Goal: Answer question/provide support: Share knowledge or assist other users

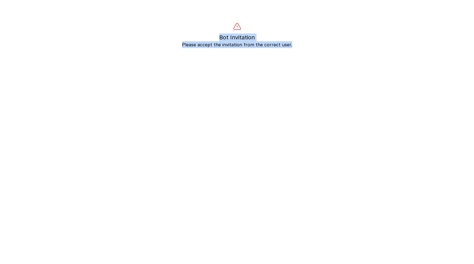
drag, startPoint x: 291, startPoint y: 45, endPoint x: 181, endPoint y: 38, distance: 110.4
click at [181, 38] on div "Bot Invitation Please accept the invitation from the correct user." at bounding box center [236, 35] width 429 height 26
copy div "Bot Invitation Please accept the invitation from the correct user."
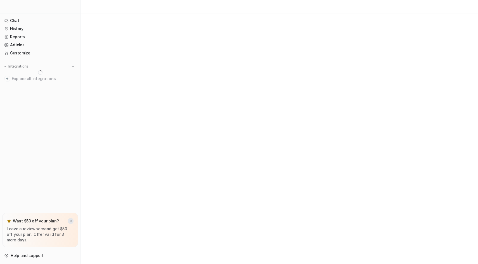
click at [72, 221] on img at bounding box center [70, 222] width 3 height 4
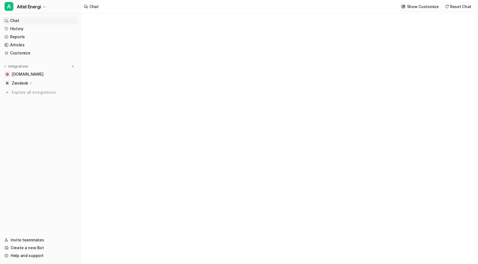
type textarea "**********"
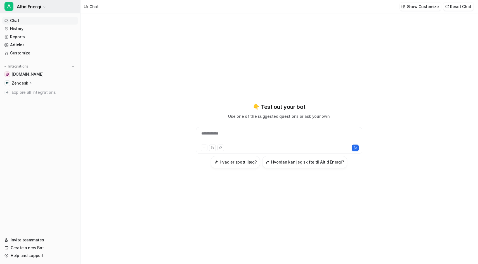
click at [46, 7] on button "A Altid Energi" at bounding box center [40, 6] width 80 height 13
click at [32, 55] on link "Sign out" at bounding box center [44, 53] width 77 height 9
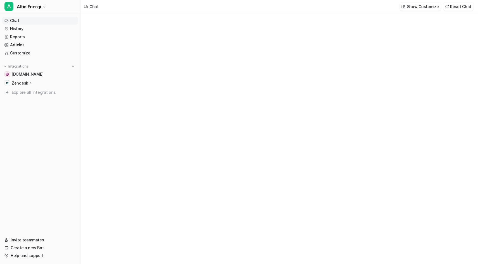
type textarea "**********"
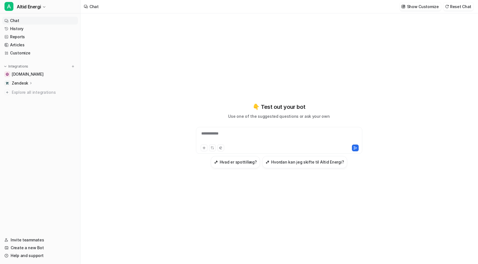
click at [33, 81] on div "Zendesk" at bounding box center [40, 83] width 76 height 8
click at [29, 105] on p "AI Agent" at bounding box center [24, 108] width 16 height 6
click at [26, 107] on p "AI Agent" at bounding box center [24, 108] width 16 height 6
click at [32, 96] on link "Sources" at bounding box center [43, 100] width 70 height 8
click at [33, 104] on link "AI Agent" at bounding box center [43, 108] width 70 height 8
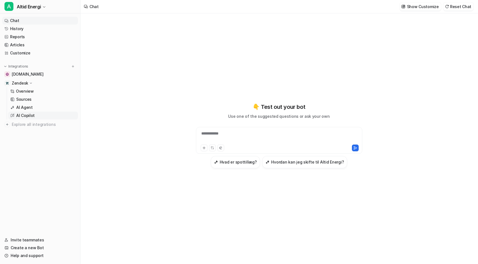
click at [16, 115] on link "AI Copilot" at bounding box center [43, 116] width 70 height 8
click at [27, 110] on p "AI Agent" at bounding box center [24, 108] width 16 height 6
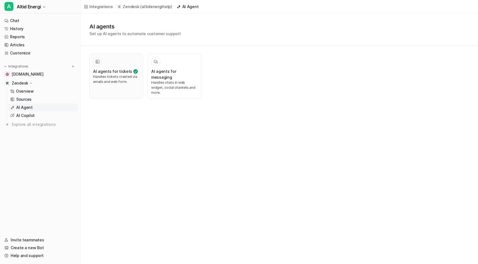
click at [107, 65] on div at bounding box center [116, 61] width 46 height 9
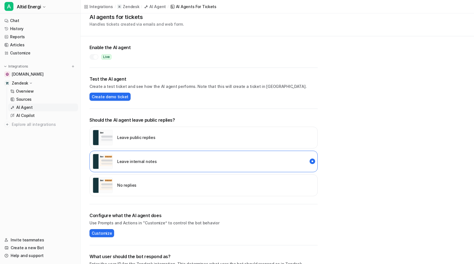
scroll to position [56, 0]
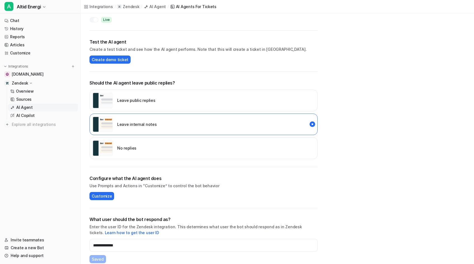
click at [217, 95] on div "Leave public replies" at bounding box center [203, 101] width 228 height 22
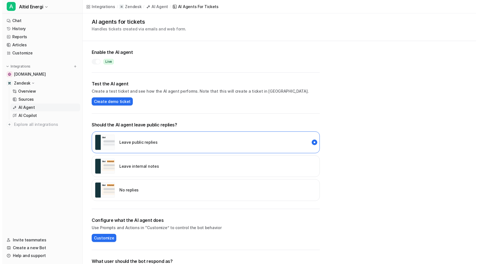
scroll to position [0, 0]
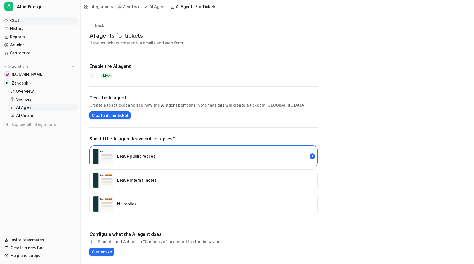
click at [30, 23] on link "Chat" at bounding box center [40, 21] width 76 height 8
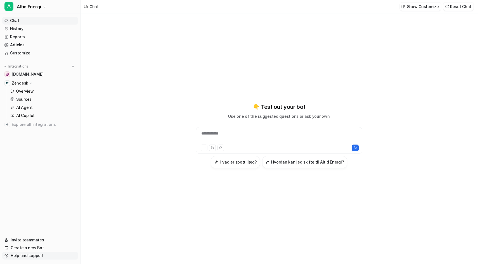
click at [43, 256] on link "Help and support" at bounding box center [40, 256] width 76 height 8
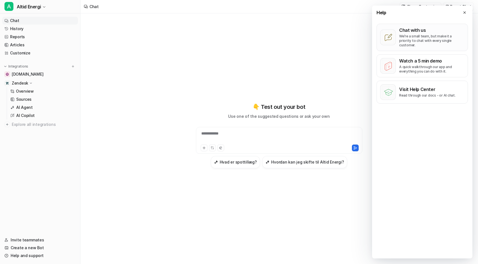
click at [422, 39] on p "We’re a small team, but make it a priority to chat with every single customer." at bounding box center [431, 40] width 65 height 13
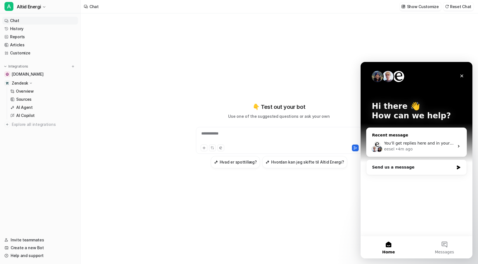
click at [454, 144] on div "You’ll get replies here and in your email: ✉️ sty@altidenergi.dk The team will …" at bounding box center [416, 146] width 100 height 21
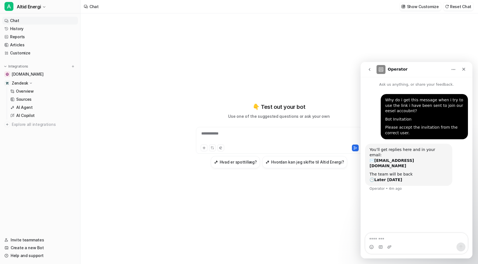
click at [408, 236] on textarea "Message…" at bounding box center [416, 238] width 102 height 10
type textarea "***"
click at [466, 68] on icon "Close" at bounding box center [463, 69] width 4 height 4
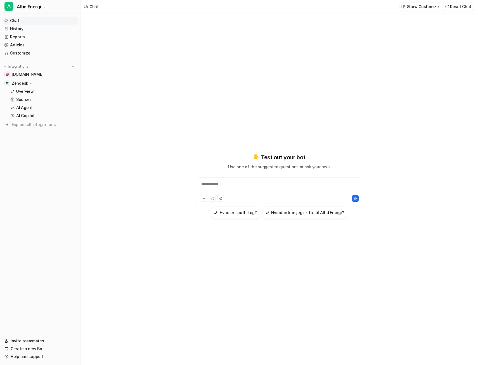
click at [252, 179] on div "**********" at bounding box center [279, 190] width 166 height 27
click at [246, 184] on div at bounding box center [278, 187] width 163 height 13
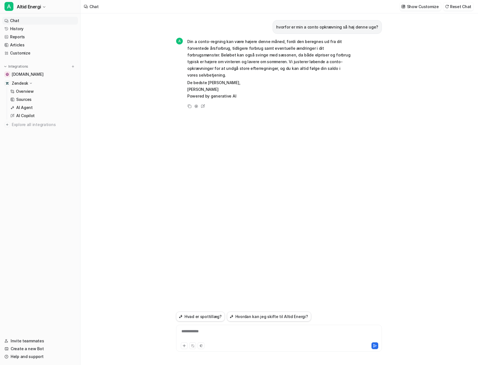
click at [241, 79] on p "De bedste hilsner, Alfred Powered by generative AI" at bounding box center [268, 89] width 163 height 20
click at [233, 72] on span "Din a conto-regning kan være højere denne måned, fordi den beregnes ud fra dit …" at bounding box center [268, 68] width 163 height 61
click at [211, 79] on p "De bedste hilsner, Alfred Powered by generative AI" at bounding box center [268, 89] width 163 height 20
click at [39, 50] on link "Customize" at bounding box center [40, 53] width 76 height 8
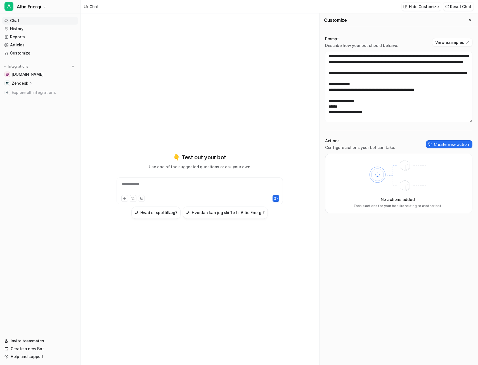
scroll to position [123, 0]
click at [370, 73] on textarea at bounding box center [398, 87] width 147 height 70
click at [373, 101] on textarea at bounding box center [398, 87] width 147 height 70
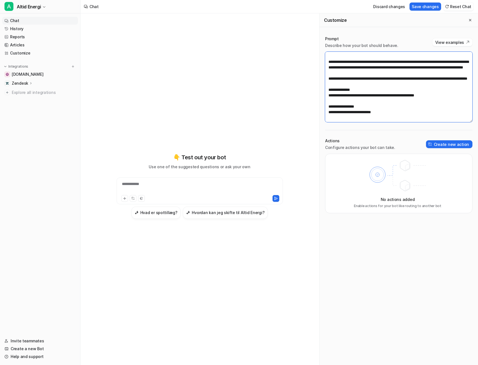
type textarea "**********"
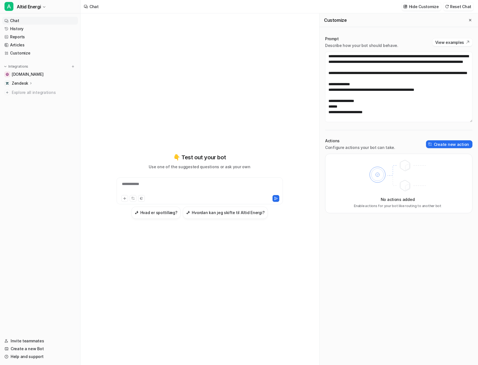
click at [442, 306] on div "Prompt Describe how your bot should behave. View examples Actions Configure act…" at bounding box center [398, 196] width 158 height 338
click at [272, 88] on div "**********" at bounding box center [200, 185] width 206 height 255
click at [169, 182] on div at bounding box center [199, 187] width 163 height 13
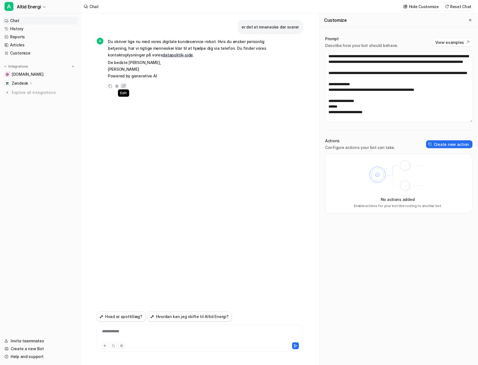
click at [123, 86] on icon at bounding box center [124, 85] width 2 height 2
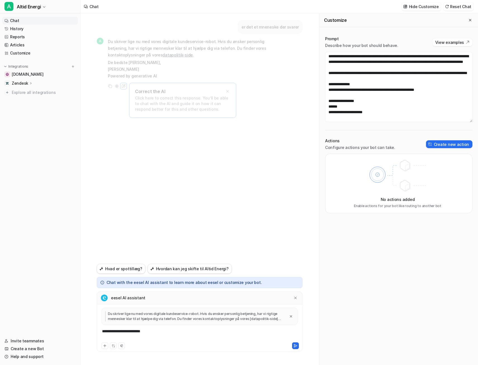
click at [137, 333] on div "**********" at bounding box center [199, 334] width 203 height 13
click at [295, 296] on icon at bounding box center [295, 298] width 4 height 4
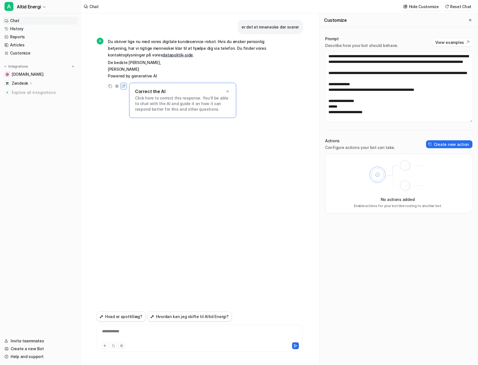
click at [247, 176] on div "er det et mneneske der svarer A Du skriver lige nu med vores digitale kundeserv…" at bounding box center [200, 161] width 206 height 296
click at [226, 89] on icon at bounding box center [228, 91] width 4 height 4
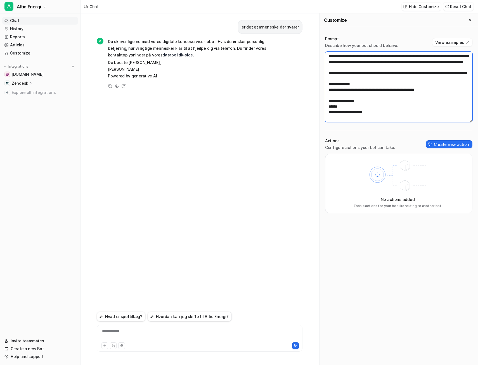
click at [349, 102] on textarea at bounding box center [398, 87] width 147 height 70
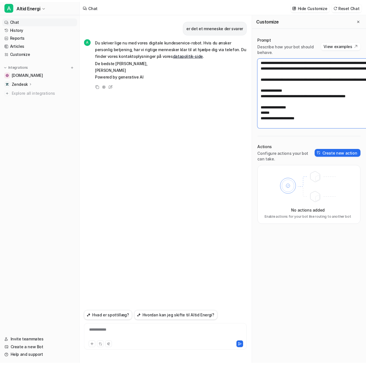
scroll to position [151, 0]
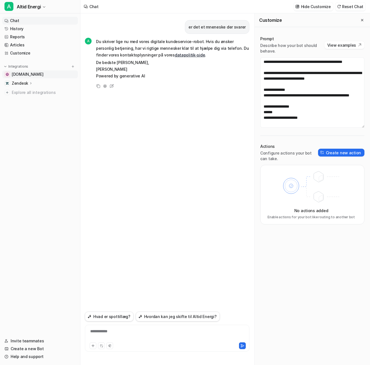
click at [37, 76] on link "[DOMAIN_NAME]" at bounding box center [40, 74] width 76 height 8
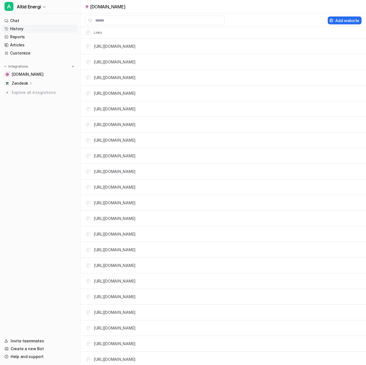
click at [30, 28] on link "History" at bounding box center [40, 29] width 76 height 8
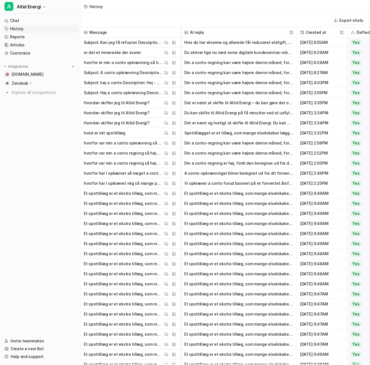
click at [207, 40] on button "Hvis du har elvarme og allerede får reduceret elafgift, kan du desværre ikke få…" at bounding box center [238, 42] width 109 height 10
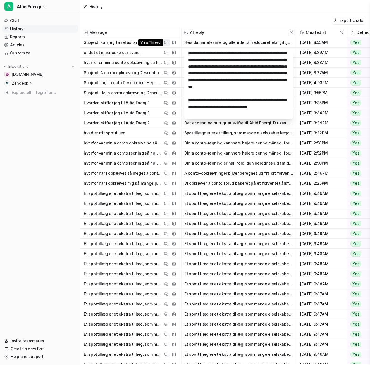
click at [142, 42] on span "View Thread" at bounding box center [150, 43] width 25 height 8
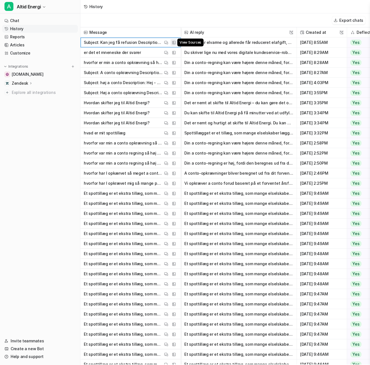
click at [173, 44] on img at bounding box center [174, 43] width 4 height 4
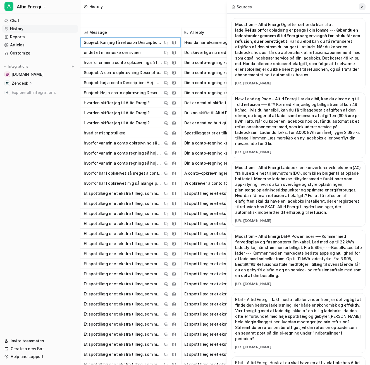
click at [364, 9] on button at bounding box center [362, 6] width 7 height 7
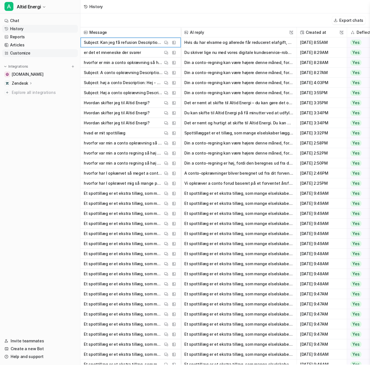
click at [46, 51] on link "Customize" at bounding box center [40, 53] width 76 height 8
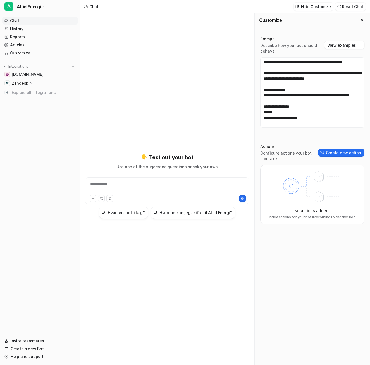
scroll to position [162, 0]
click at [305, 93] on textarea at bounding box center [312, 92] width 104 height 70
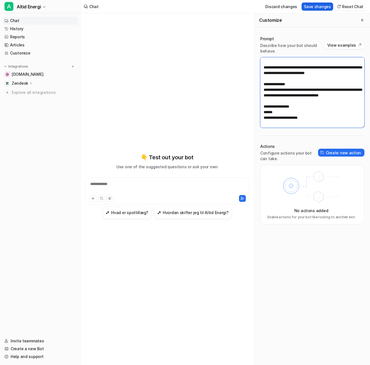
type textarea "**********"
click at [316, 6] on button "Save changes" at bounding box center [318, 7] width 32 height 8
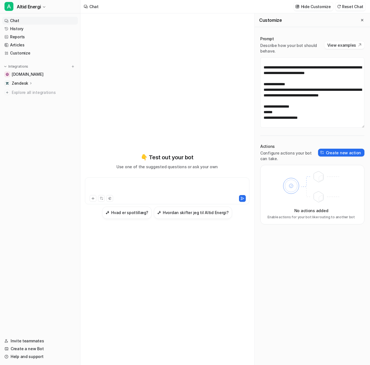
click at [161, 192] on div at bounding box center [167, 187] width 162 height 13
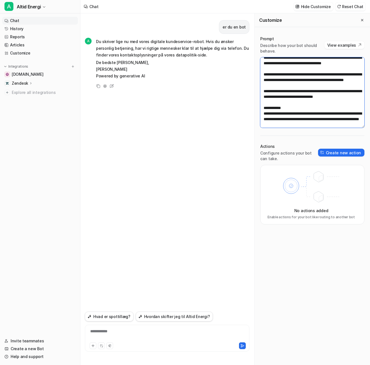
scroll to position [0, 0]
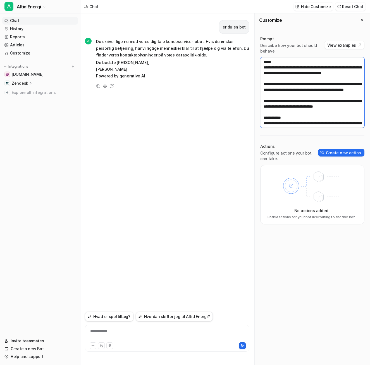
drag, startPoint x: 324, startPoint y: 118, endPoint x: 251, endPoint y: 60, distance: 93.3
click at [251, 60] on div "**********" at bounding box center [225, 189] width 290 height 352
click at [295, 107] on textarea at bounding box center [312, 92] width 104 height 70
click at [121, 68] on p "De bedste hilsner, Alfred Powered by generative AI" at bounding box center [172, 69] width 153 height 20
click at [300, 103] on textarea at bounding box center [312, 92] width 104 height 70
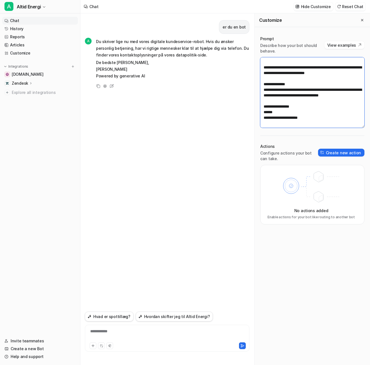
scroll to position [168, 0]
click at [296, 94] on textarea at bounding box center [312, 92] width 104 height 70
click at [331, 84] on textarea at bounding box center [312, 92] width 104 height 70
paste textarea "**********"
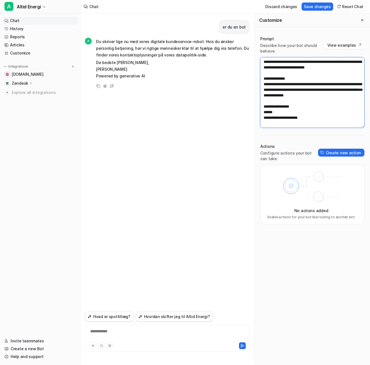
click at [312, 118] on textarea at bounding box center [312, 92] width 104 height 70
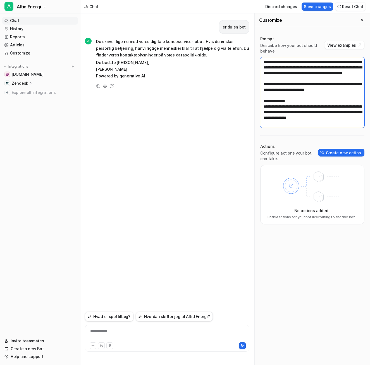
scroll to position [156, 0]
paste textarea "**********"
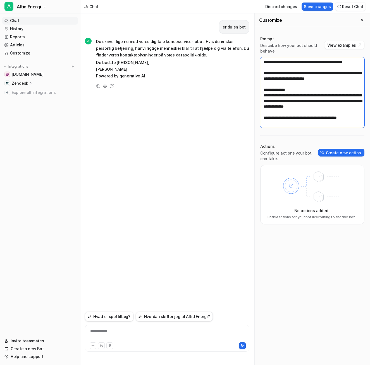
scroll to position [134, 0]
type textarea "**********"
click at [316, 8] on button "Save changes" at bounding box center [318, 7] width 32 height 8
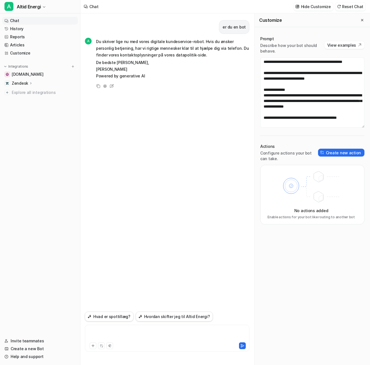
click at [143, 337] on div at bounding box center [167, 334] width 162 height 13
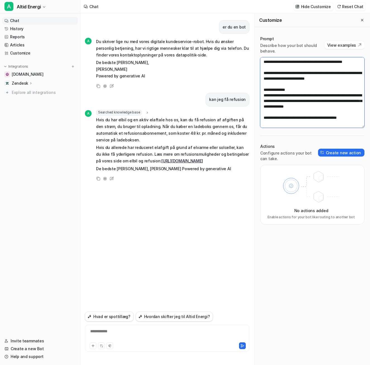
scroll to position [162, 0]
click at [297, 116] on textarea at bounding box center [312, 92] width 104 height 70
click at [33, 29] on link "History" at bounding box center [40, 29] width 76 height 8
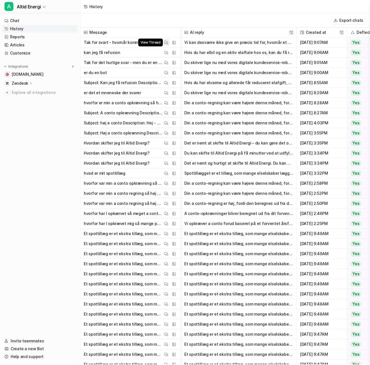
click at [167, 42] on img at bounding box center [166, 43] width 4 height 4
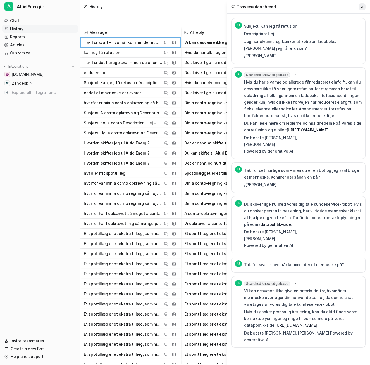
click at [359, 7] on button at bounding box center [362, 6] width 7 height 7
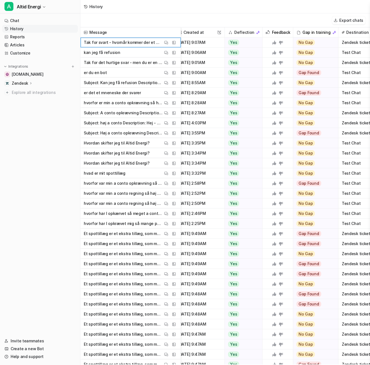
scroll to position [0, 134]
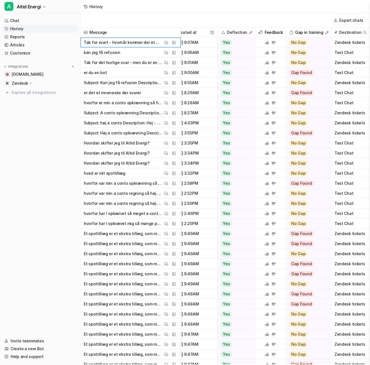
click at [272, 42] on icon at bounding box center [274, 43] width 4 height 4
click at [338, 43] on span "Zendesk tickets" at bounding box center [351, 42] width 34 height 10
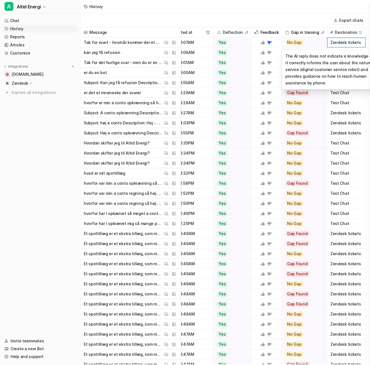
click at [313, 43] on div "No Gap" at bounding box center [302, 42] width 41 height 10
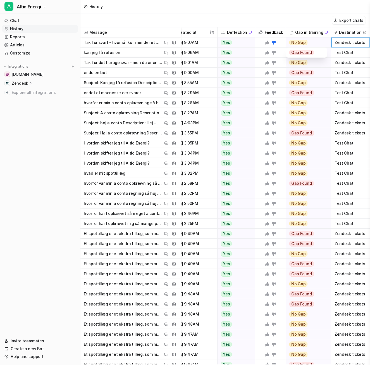
click at [312, 41] on div "No Gap" at bounding box center [306, 42] width 41 height 10
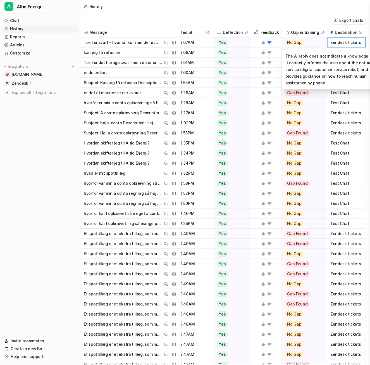
click at [312, 41] on div "No Gap" at bounding box center [302, 42] width 41 height 10
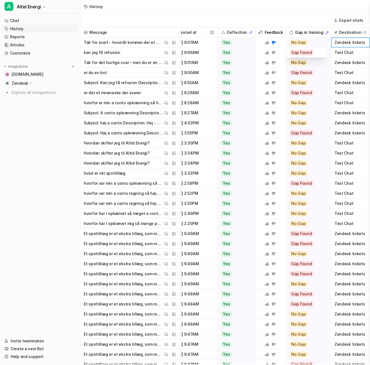
click at [312, 41] on div "No Gap" at bounding box center [306, 42] width 41 height 10
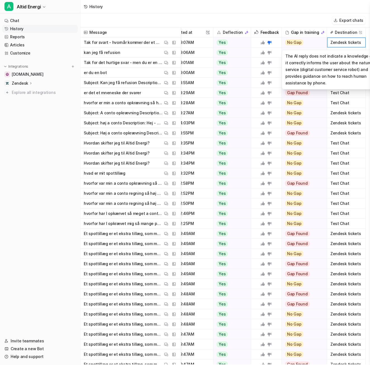
click at [312, 41] on div "No Gap" at bounding box center [302, 42] width 41 height 10
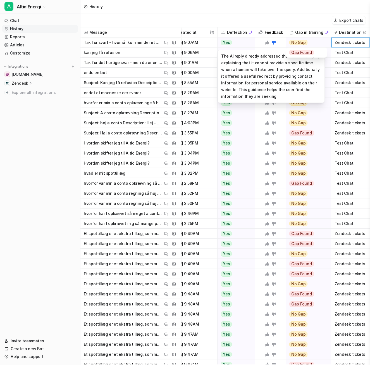
click at [229, 43] on div "Yes" at bounding box center [235, 42] width 34 height 10
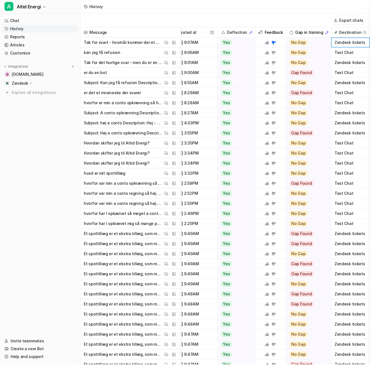
click at [195, 41] on span "[DATE] 9:07AM" at bounding box center [193, 42] width 46 height 10
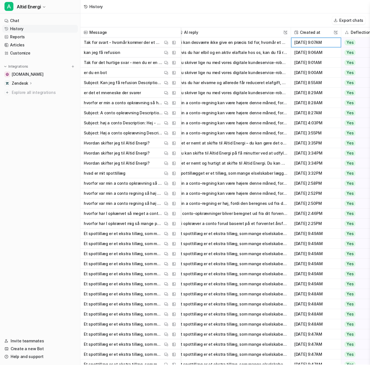
scroll to position [0, 0]
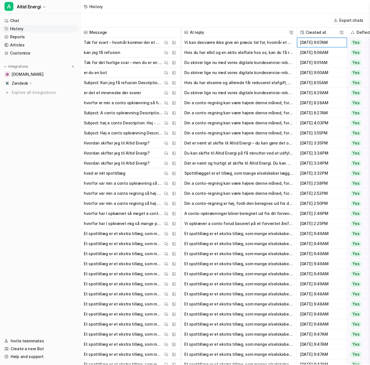
click at [238, 41] on button "Vi kan desværre ikke give en præcis tid for, hvornår et menneske overtager din …" at bounding box center [238, 42] width 109 height 10
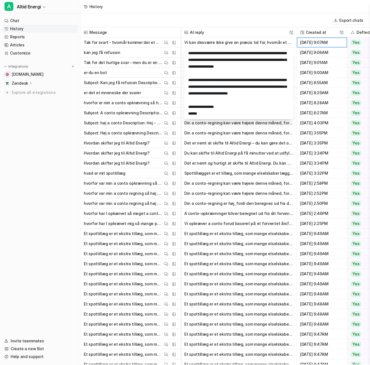
click at [259, 44] on button "Vi kan desværre ikke give en præcis tid for, hvornår et menneske overtager din …" at bounding box center [238, 42] width 109 height 10
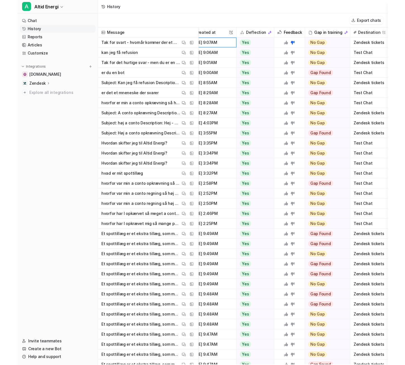
scroll to position [0, 134]
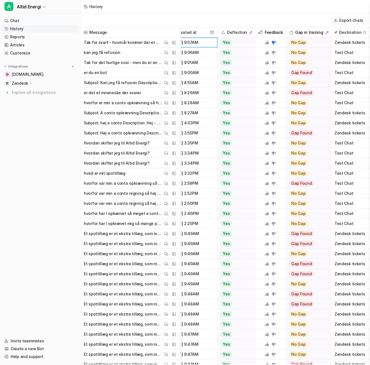
click at [272, 44] on icon at bounding box center [274, 42] width 4 height 4
click at [272, 42] on icon at bounding box center [274, 43] width 4 height 4
click at [278, 43] on div at bounding box center [271, 42] width 26 height 10
click at [272, 41] on icon at bounding box center [274, 43] width 4 height 4
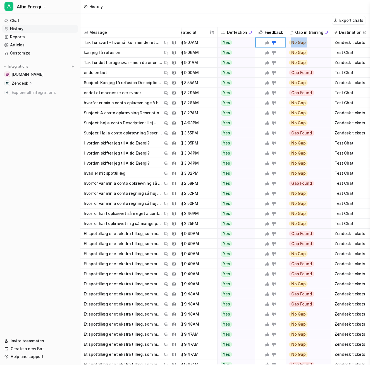
click at [272, 41] on icon at bounding box center [274, 43] width 4 height 4
click at [272, 42] on icon at bounding box center [274, 43] width 4 height 4
click at [345, 44] on span "Zendesk tickets" at bounding box center [351, 42] width 34 height 10
click at [359, 43] on span "Zendesk tickets" at bounding box center [351, 42] width 34 height 10
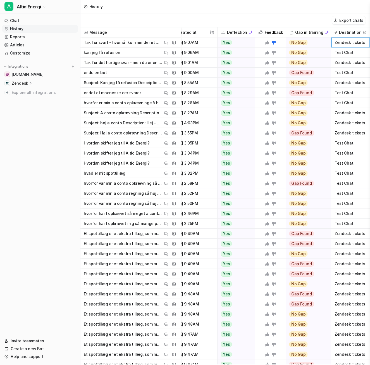
click at [359, 43] on span "Zendesk tickets" at bounding box center [351, 42] width 34 height 10
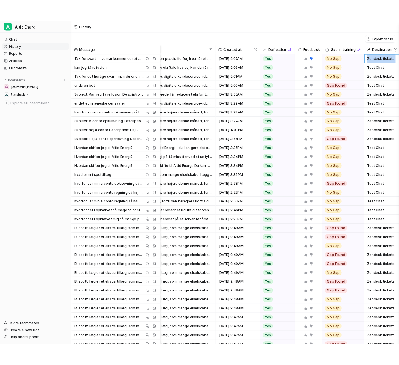
scroll to position [0, 50]
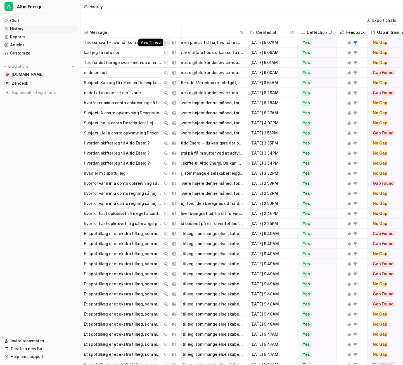
click at [167, 44] on img at bounding box center [166, 43] width 4 height 4
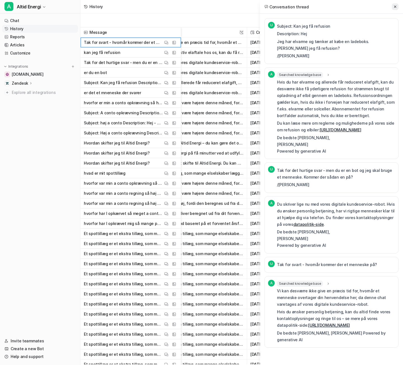
click at [395, 8] on icon at bounding box center [395, 7] width 4 height 4
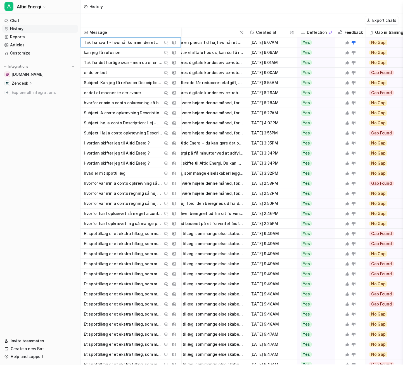
click at [218, 44] on button "Vi kan desværre ikke give en præcis tid for, hvornår et menneske overtager din …" at bounding box center [188, 42] width 109 height 10
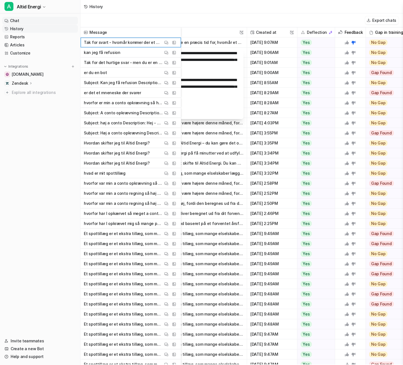
click at [29, 23] on link "Chat" at bounding box center [40, 21] width 76 height 8
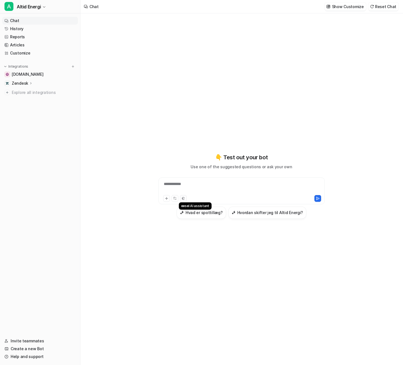
click at [184, 198] on icon at bounding box center [183, 198] width 3 height 3
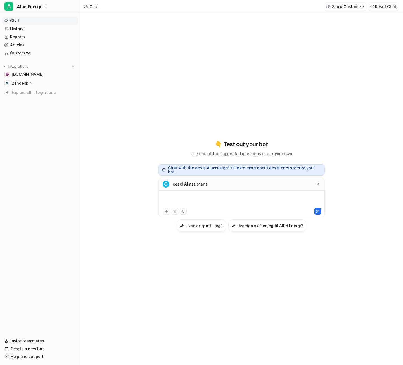
click at [212, 198] on div at bounding box center [241, 200] width 163 height 13
click at [50, 42] on link "Articles" at bounding box center [40, 45] width 76 height 8
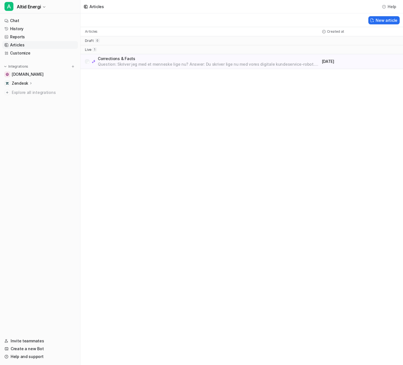
click at [154, 62] on p "Question: Skriver jeg med et menneske lige nu? Answer: Du skriver lige nu med v…" at bounding box center [209, 64] width 222 height 6
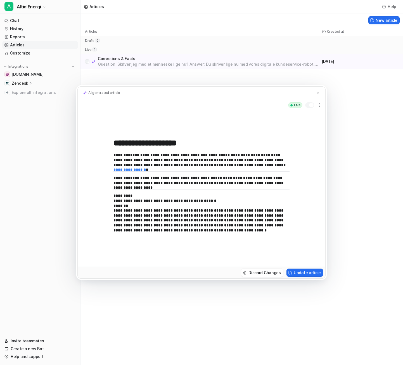
drag, startPoint x: 317, startPoint y: 92, endPoint x: 158, endPoint y: 55, distance: 162.9
click at [316, 92] on button at bounding box center [318, 93] width 6 height 6
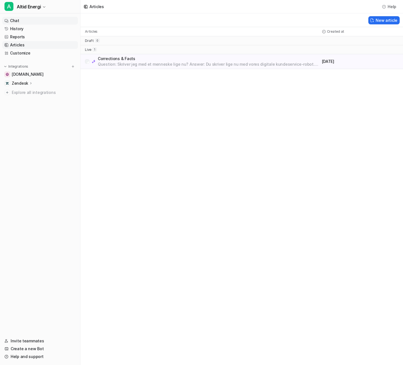
click at [20, 23] on link "Chat" at bounding box center [40, 21] width 76 height 8
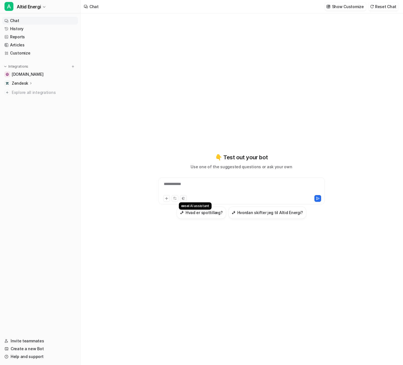
click at [185, 197] on button at bounding box center [183, 198] width 7 height 7
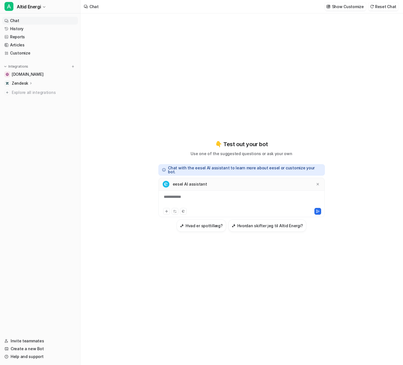
click at [201, 197] on div "**********" at bounding box center [241, 200] width 163 height 13
drag, startPoint x: 243, startPoint y: 190, endPoint x: 243, endPoint y: 195, distance: 5.0
click at [243, 195] on div "**********" at bounding box center [241, 198] width 166 height 40
click at [243, 198] on div "**********" at bounding box center [241, 200] width 163 height 13
click at [317, 209] on icon at bounding box center [318, 211] width 4 height 4
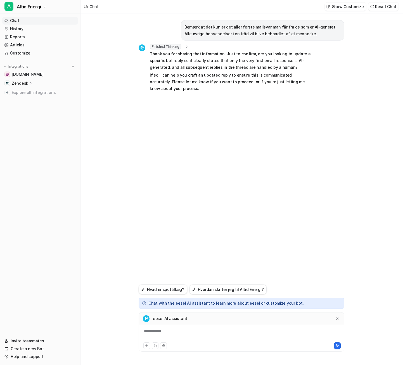
click at [233, 330] on div "**********" at bounding box center [241, 334] width 203 height 13
click at [339, 321] on div at bounding box center [338, 319] width 6 height 6
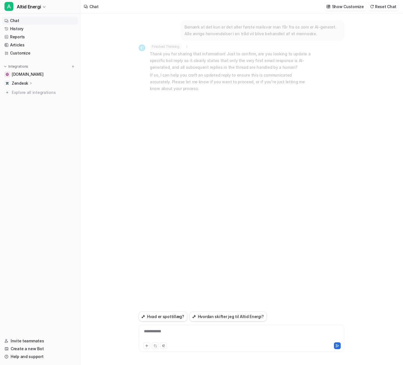
click at [177, 340] on div "**********" at bounding box center [241, 334] width 203 height 13
click at [30, 84] on icon at bounding box center [30, 83] width 1 height 2
click at [30, 105] on p "AI Agent" at bounding box center [24, 108] width 16 height 6
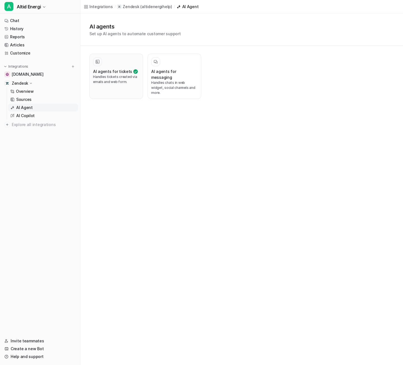
click at [116, 68] on h3 "AI agents for tickets" at bounding box center [112, 71] width 39 height 6
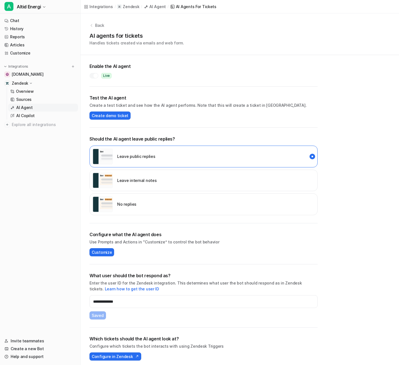
scroll to position [3, 0]
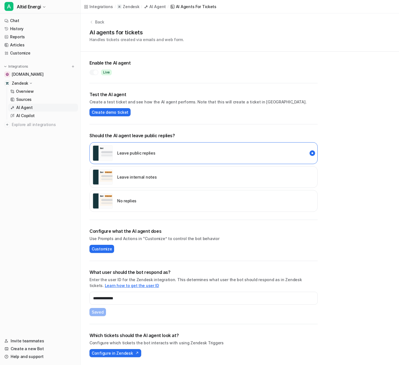
click at [119, 285] on link "Learn how to get the user ID" at bounding box center [132, 285] width 54 height 5
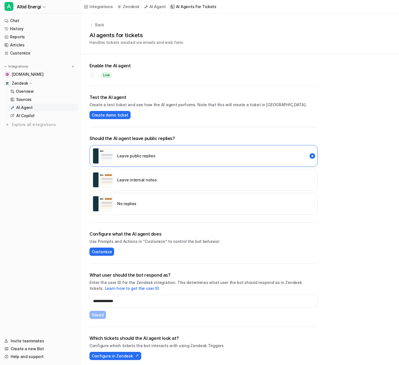
scroll to position [0, 0]
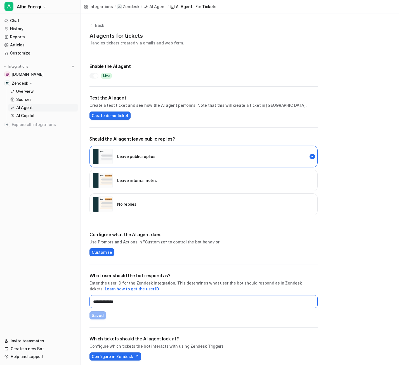
click at [193, 302] on input "**********" at bounding box center [203, 301] width 228 height 13
paste input "text"
click at [135, 299] on input "**********" at bounding box center [203, 301] width 228 height 13
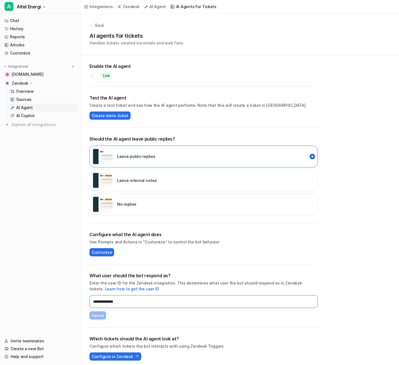
paste input "text"
type input "**********"
click at [96, 315] on span "Save" at bounding box center [97, 315] width 10 height 6
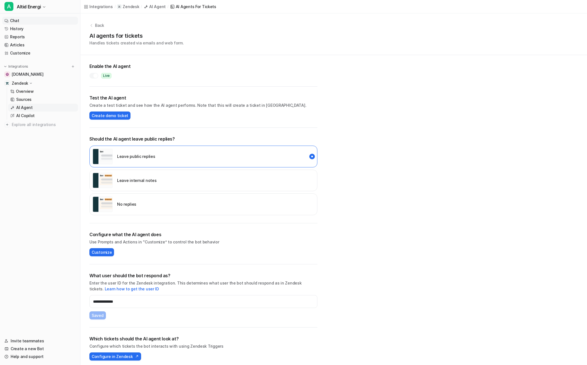
click at [26, 21] on link "Chat" at bounding box center [40, 21] width 76 height 8
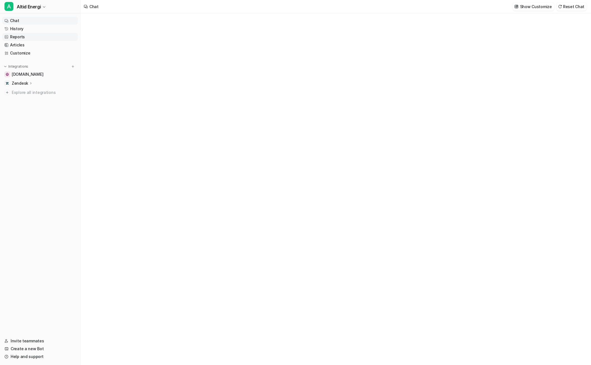
type textarea "**********"
click at [333, 184] on div "**********" at bounding box center [336, 185] width 206 height 51
click at [322, 189] on div at bounding box center [335, 194] width 163 height 13
click at [277, 205] on div "**********" at bounding box center [336, 197] width 166 height 41
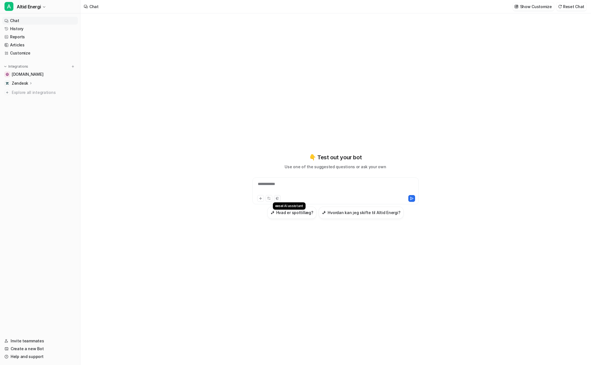
click at [277, 199] on icon at bounding box center [277, 198] width 3 height 3
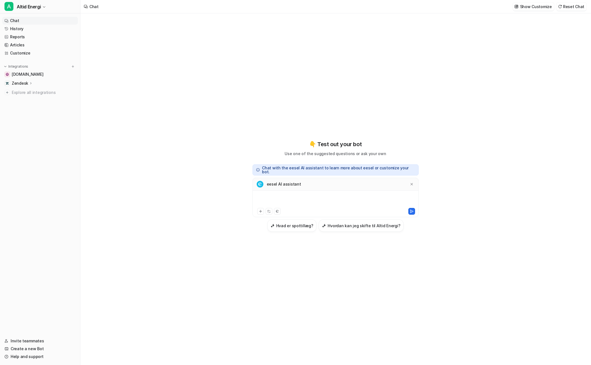
click at [289, 198] on div at bounding box center [335, 200] width 163 height 13
click at [411, 212] on icon at bounding box center [412, 211] width 4 height 4
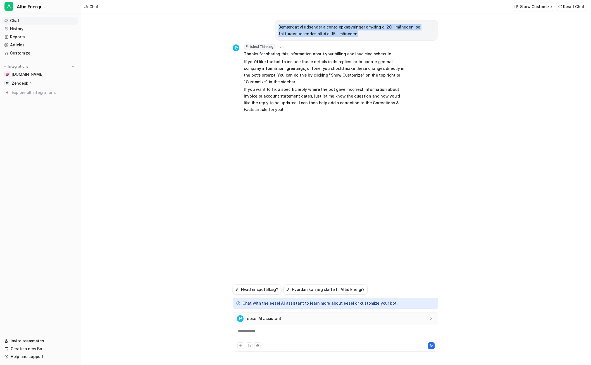
drag, startPoint x: 338, startPoint y: 34, endPoint x: 272, endPoint y: 21, distance: 67.2
click at [272, 21] on div "Bemærk at vi udsender a conto opkrævninger omkring d. 20. i måneden, og faktura…" at bounding box center [336, 30] width 206 height 20
copy p "Bemærk at vi udsender a conto opkrævninger omkring d. 20. i måneden, og faktura…"
click at [30, 53] on link "Customize" at bounding box center [40, 53] width 76 height 8
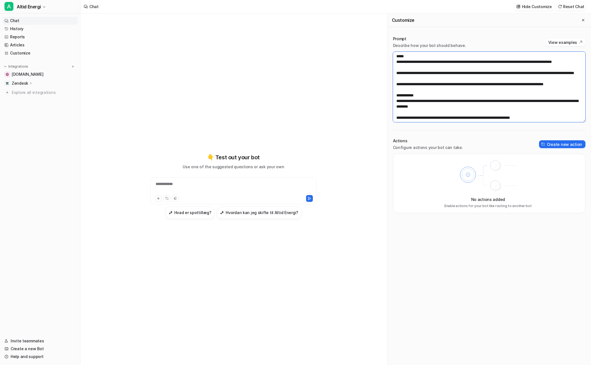
click at [449, 85] on textarea at bounding box center [489, 87] width 193 height 70
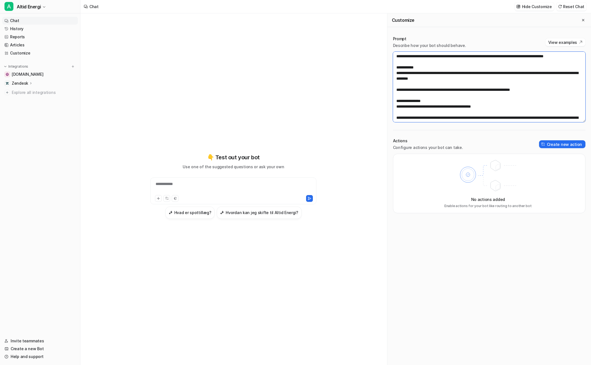
click at [426, 82] on textarea at bounding box center [489, 87] width 193 height 70
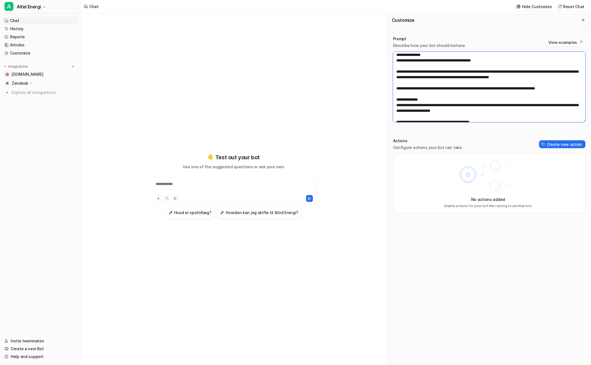
scroll to position [84, 0]
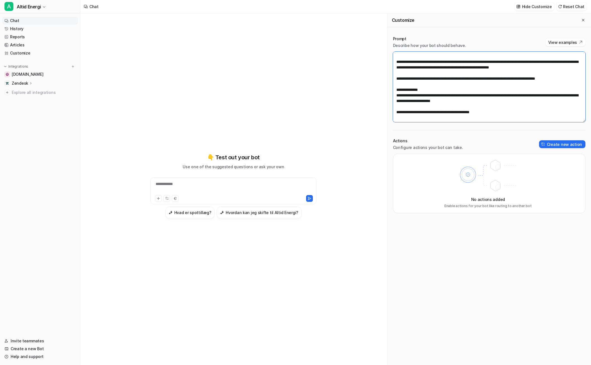
click at [573, 96] on textarea at bounding box center [489, 87] width 193 height 70
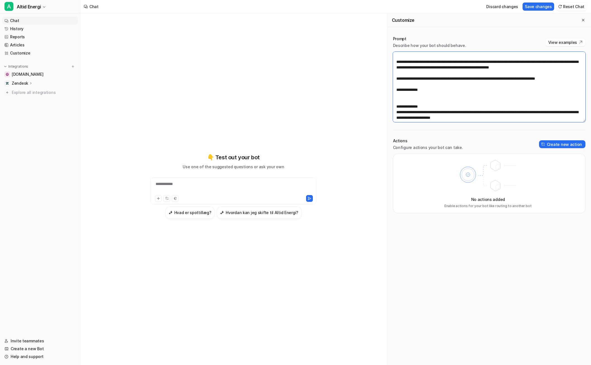
paste textarea "**********"
type textarea "**********"
click at [539, 5] on button "Save changes" at bounding box center [539, 7] width 32 height 8
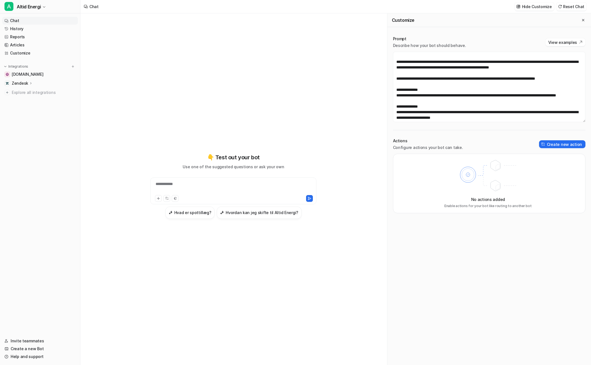
click at [213, 181] on div "**********" at bounding box center [233, 187] width 163 height 13
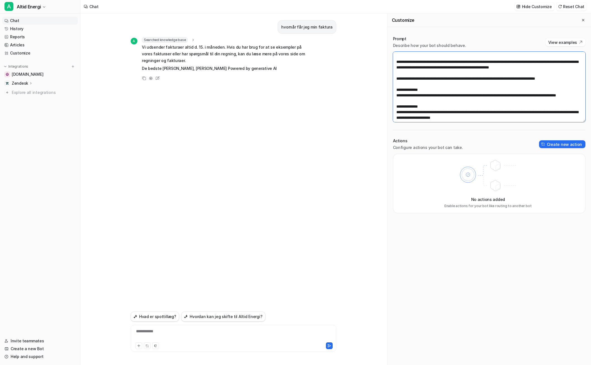
click at [433, 114] on textarea at bounding box center [489, 87] width 193 height 70
click at [437, 108] on textarea at bounding box center [489, 87] width 193 height 70
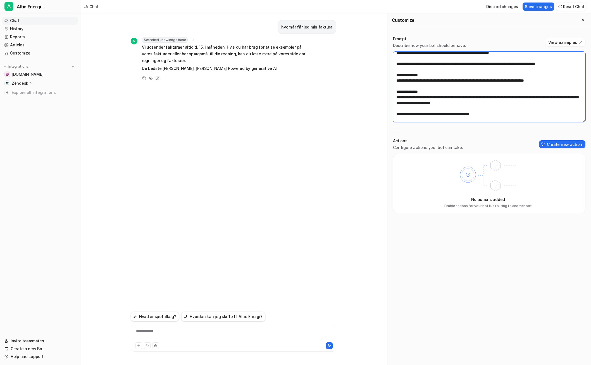
scroll to position [112, 0]
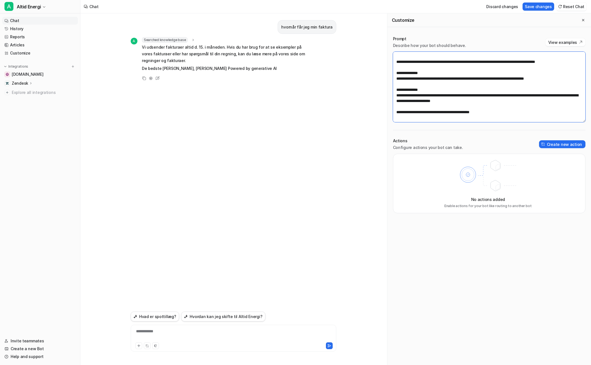
click at [433, 83] on textarea at bounding box center [489, 87] width 193 height 70
type textarea "**********"
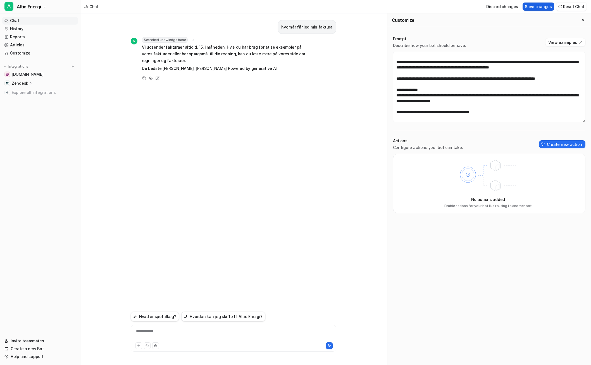
click at [542, 9] on button "Save changes" at bounding box center [539, 7] width 32 height 8
click at [30, 42] on link "Articles" at bounding box center [40, 45] width 76 height 8
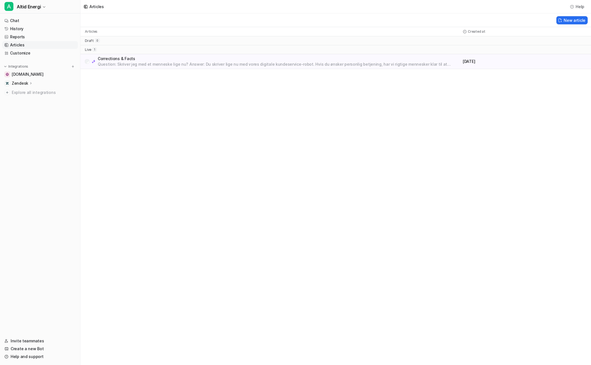
click at [451, 60] on p "Corrections & Facts" at bounding box center [279, 59] width 363 height 6
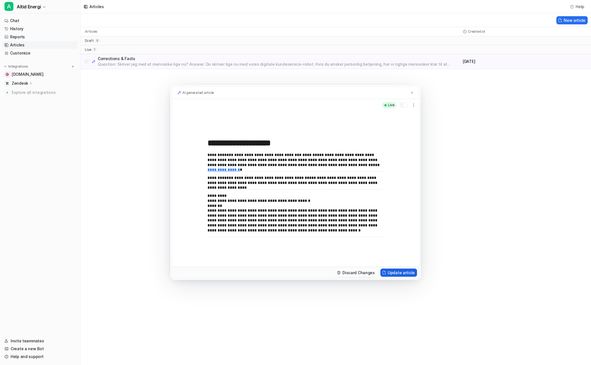
click at [393, 274] on button "Update article" at bounding box center [399, 273] width 37 height 8
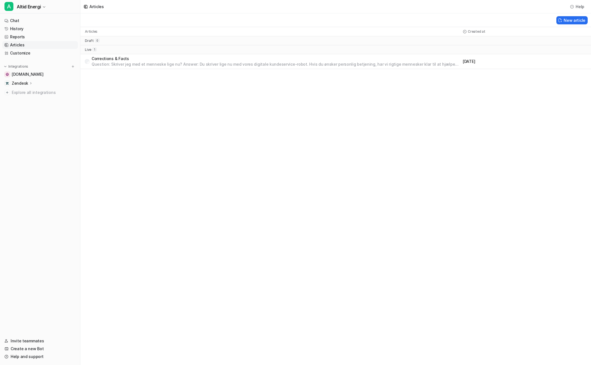
click at [176, 60] on p "Corrections & Facts" at bounding box center [276, 59] width 369 height 6
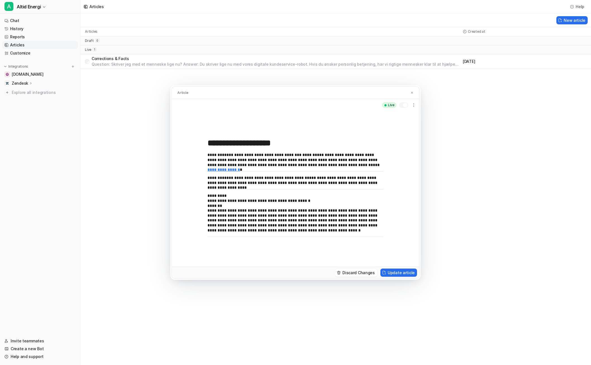
click at [260, 161] on p "**********" at bounding box center [296, 160] width 176 height 15
click at [414, 91] on button at bounding box center [412, 93] width 6 height 6
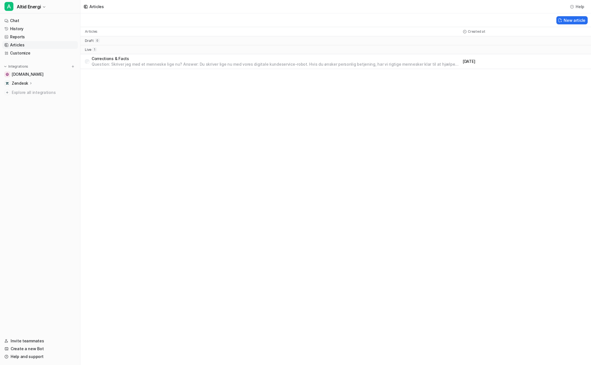
click at [132, 58] on p "Corrections & Facts" at bounding box center [276, 59] width 369 height 6
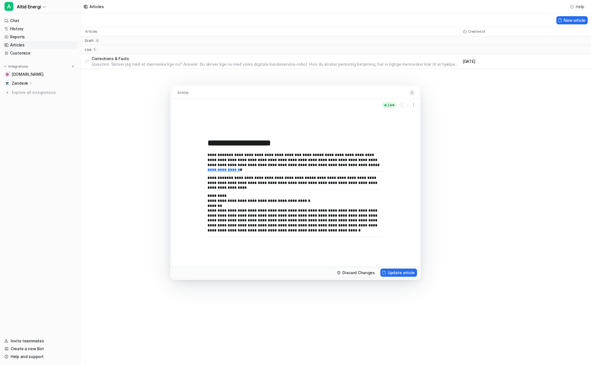
click at [411, 91] on button at bounding box center [412, 93] width 6 height 6
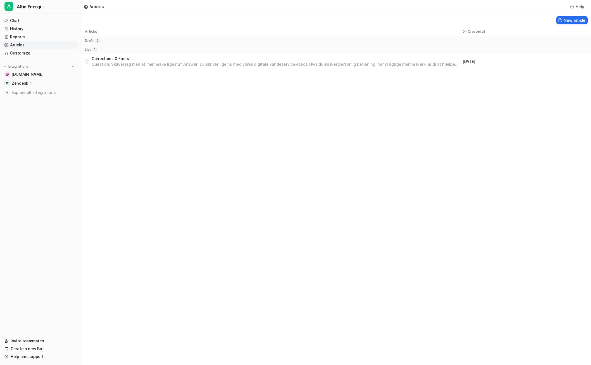
click at [225, 63] on p "Question: Skriver jeg med et menneske lige nu? Answer: Du skriver lige nu med v…" at bounding box center [276, 64] width 369 height 6
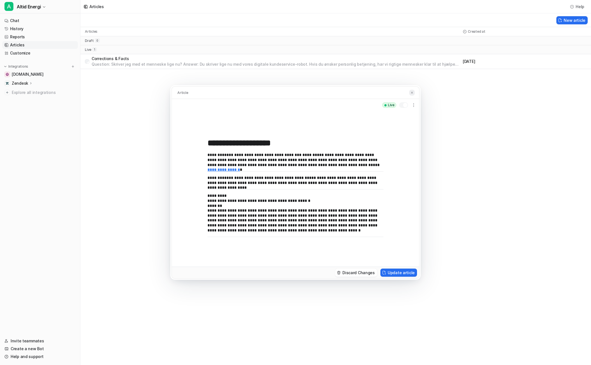
click at [412, 92] on img at bounding box center [412, 93] width 3 height 4
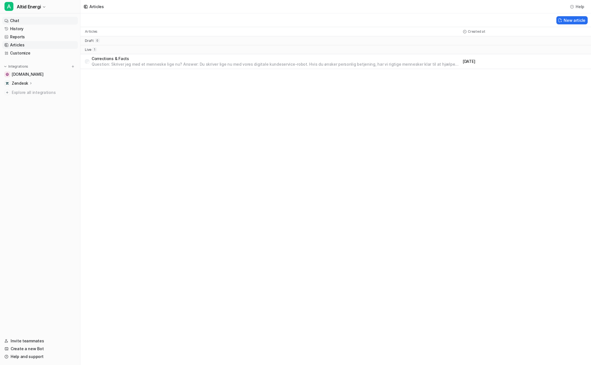
click at [23, 23] on link "Chat" at bounding box center [40, 21] width 76 height 8
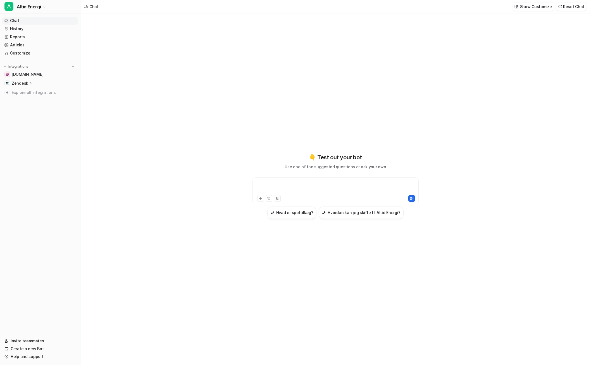
click at [287, 183] on div at bounding box center [335, 187] width 163 height 13
click at [277, 200] on button at bounding box center [277, 198] width 7 height 7
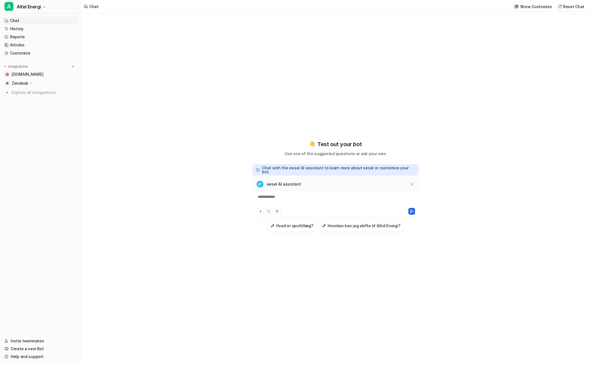
click at [318, 196] on div "**********" at bounding box center [335, 200] width 163 height 13
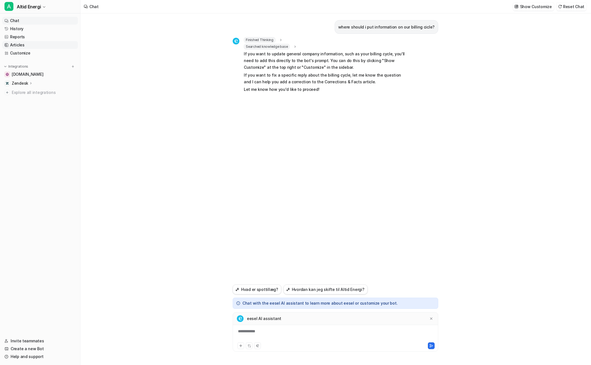
click at [22, 48] on link "Articles" at bounding box center [40, 45] width 76 height 8
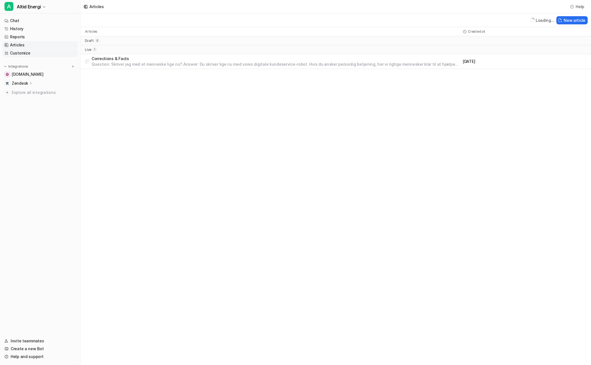
click at [23, 52] on link "Customize" at bounding box center [40, 53] width 76 height 8
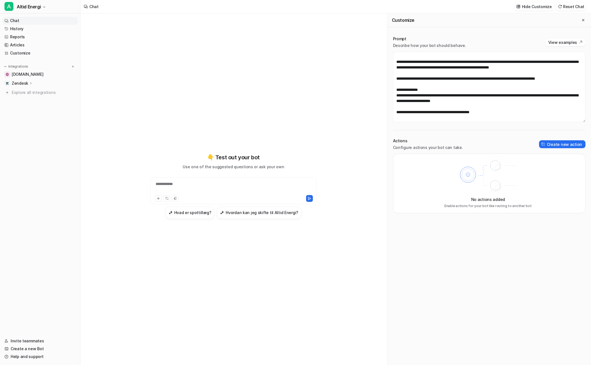
scroll to position [101, 0]
click at [571, 78] on textarea at bounding box center [489, 87] width 193 height 70
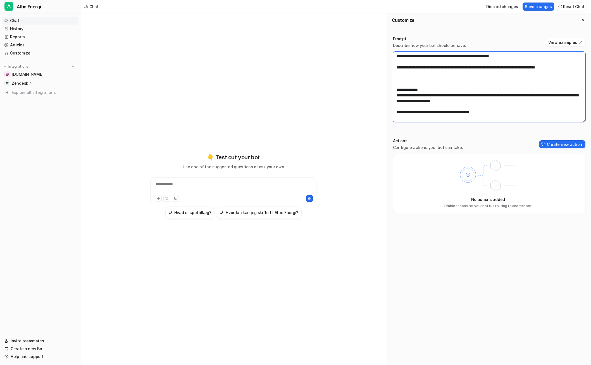
paste textarea "**********"
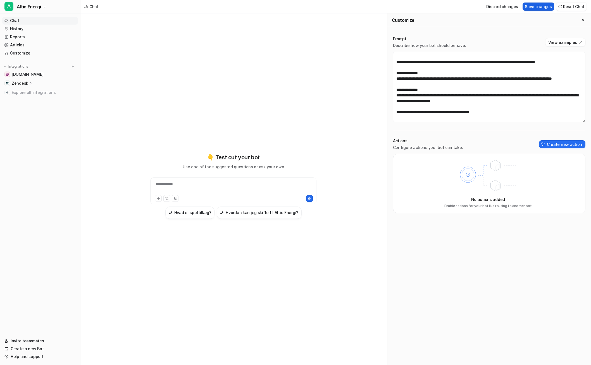
click at [540, 4] on button "Save changes" at bounding box center [539, 7] width 32 height 8
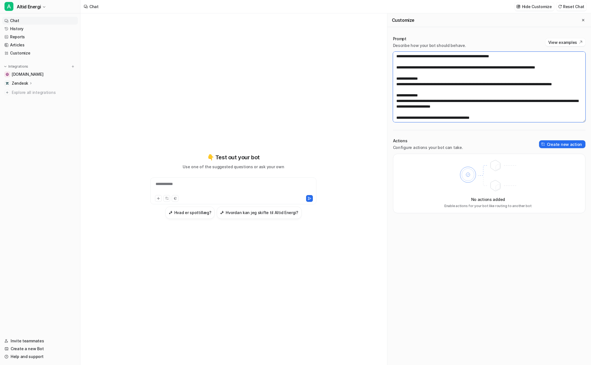
click at [441, 106] on textarea at bounding box center [489, 87] width 193 height 70
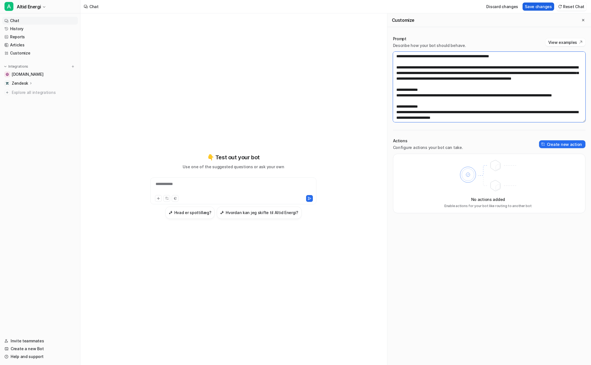
type textarea "**********"
click at [535, 4] on button "Save changes" at bounding box center [539, 7] width 32 height 8
click at [216, 192] on div "**********" at bounding box center [233, 187] width 163 height 13
paste div
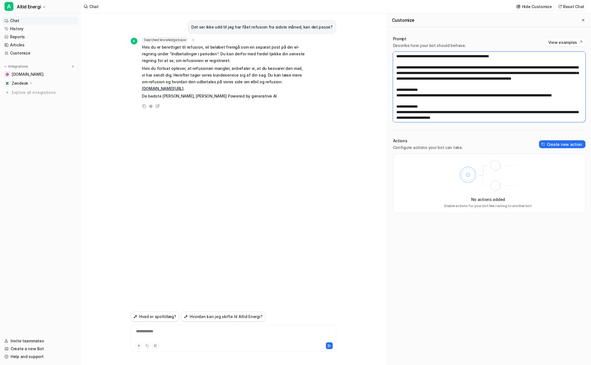
click at [488, 86] on textarea at bounding box center [489, 87] width 193 height 70
type textarea "**********"
click at [533, 8] on button "Save changes" at bounding box center [539, 7] width 32 height 8
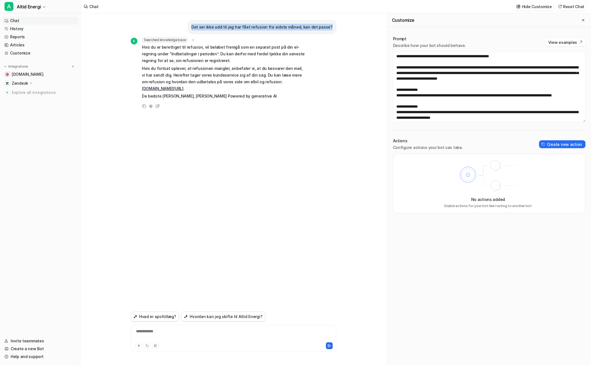
drag, startPoint x: 334, startPoint y: 25, endPoint x: 200, endPoint y: 29, distance: 134.2
click at [200, 29] on div "Det ser ikke udd til jeg har fået refusion fra sidste måned, kan det passe?" at bounding box center [262, 27] width 149 height 14
copy p "Det ser ikke udd til jeg har fået refusion fra sidste måned, kan det passe?"
click at [200, 332] on div at bounding box center [233, 334] width 203 height 13
paste div
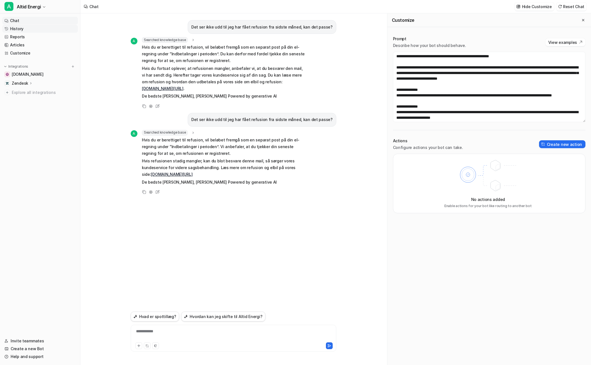
click at [37, 31] on link "History" at bounding box center [40, 29] width 76 height 8
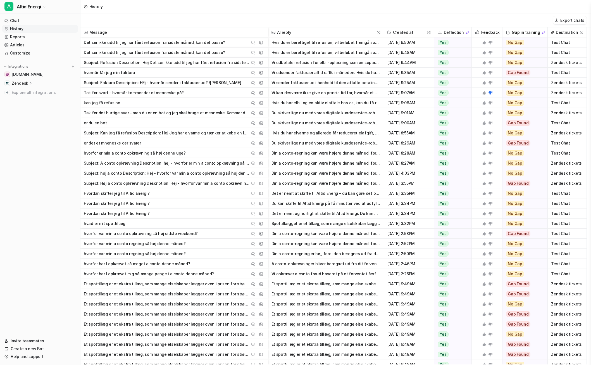
click at [488, 51] on icon at bounding box center [490, 52] width 4 height 4
click at [485, 43] on icon at bounding box center [484, 43] width 4 height 4
click at [19, 23] on link "Chat" at bounding box center [40, 21] width 76 height 8
